Goal: Task Accomplishment & Management: Complete application form

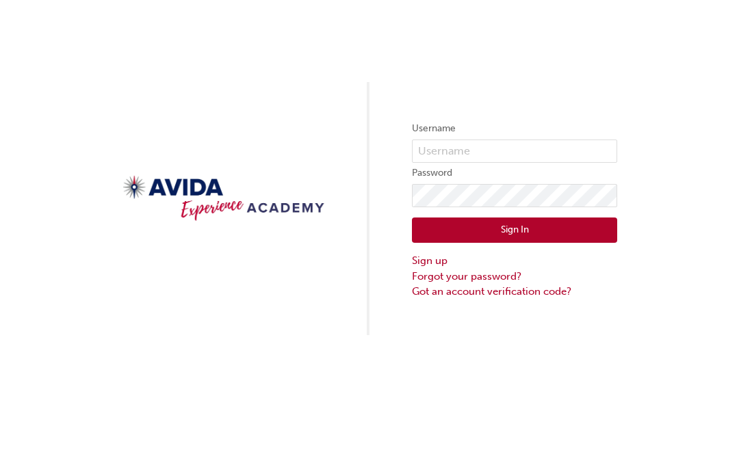
click at [434, 259] on link "Sign up" at bounding box center [514, 261] width 205 height 16
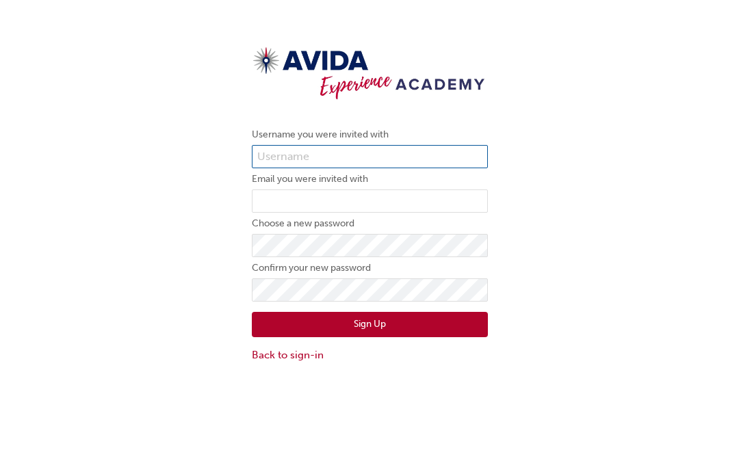
click at [430, 149] on input "text" at bounding box center [370, 156] width 236 height 23
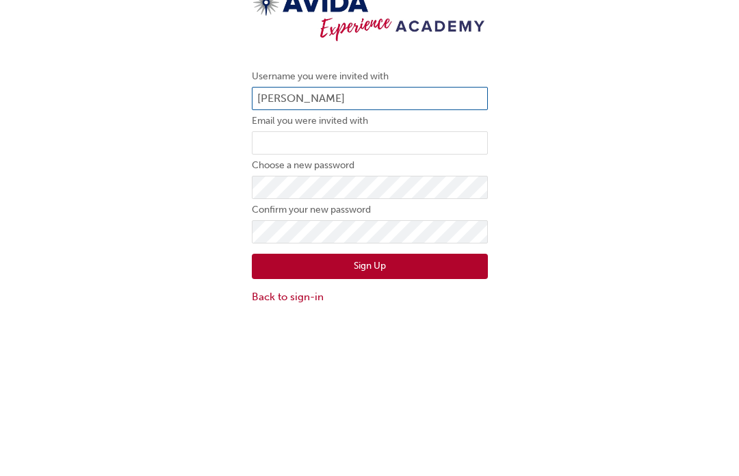
type input "[PERSON_NAME]"
click at [466, 216] on label "Choose a new password" at bounding box center [370, 224] width 236 height 16
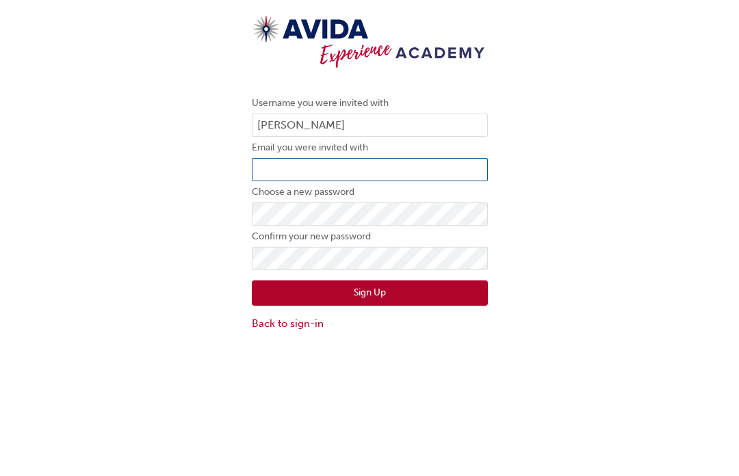
click at [267, 179] on input "email" at bounding box center [370, 170] width 236 height 23
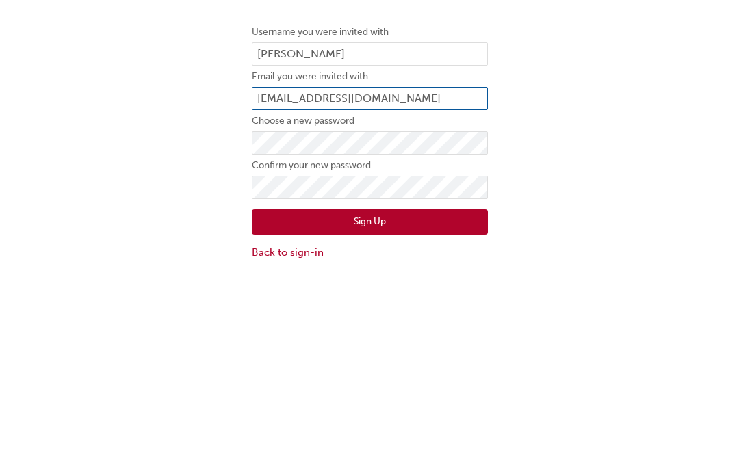
type input "[EMAIL_ADDRESS][DOMAIN_NAME]"
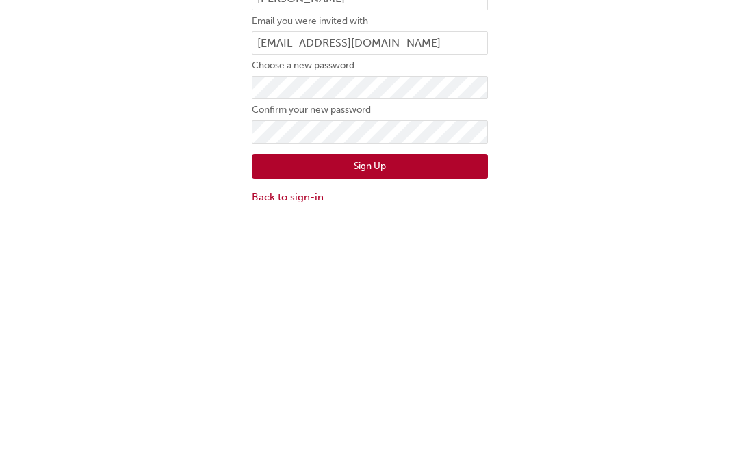
click at [455, 281] on button "Sign Up" at bounding box center [370, 294] width 236 height 26
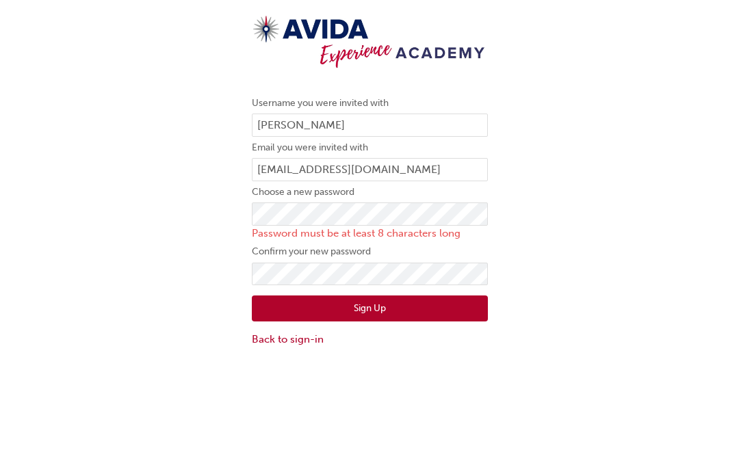
click at [437, 306] on button "Sign Up" at bounding box center [370, 309] width 236 height 26
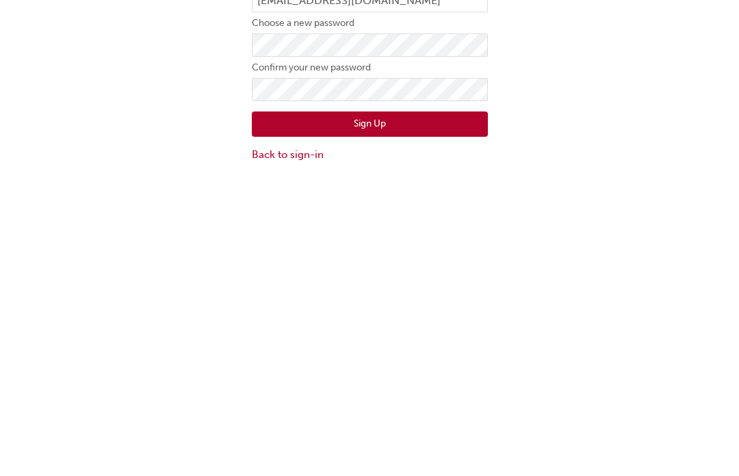
click at [452, 281] on button "Sign Up" at bounding box center [370, 294] width 236 height 26
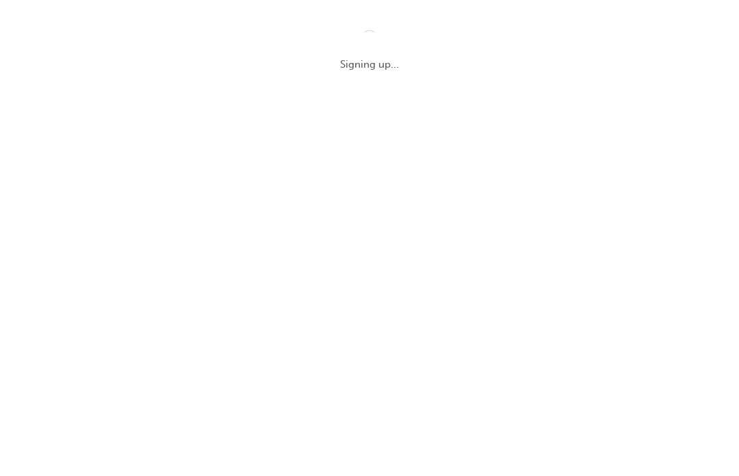
scroll to position [1, 0]
